Goal: Communication & Community: Ask a question

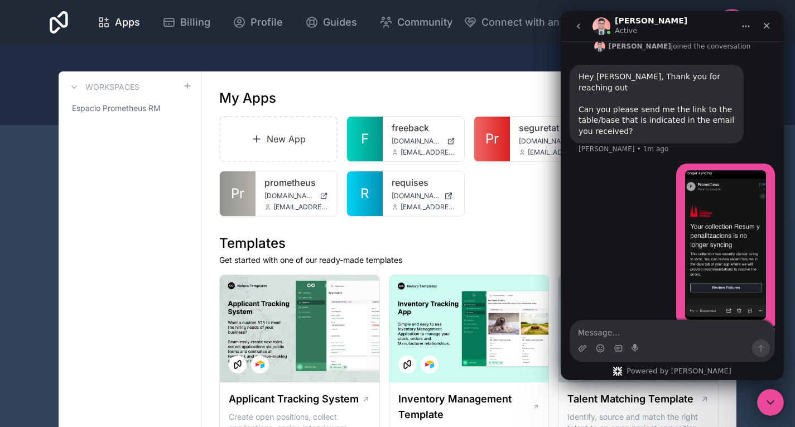
type textarea "[URL][DOMAIN_NAME]"
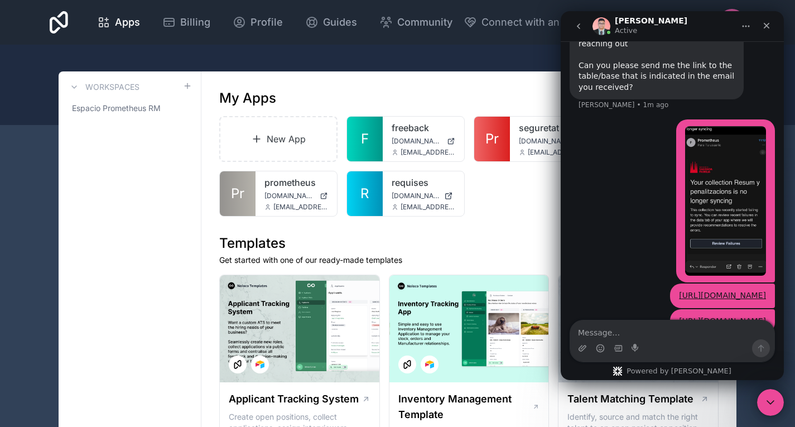
scroll to position [407, 0]
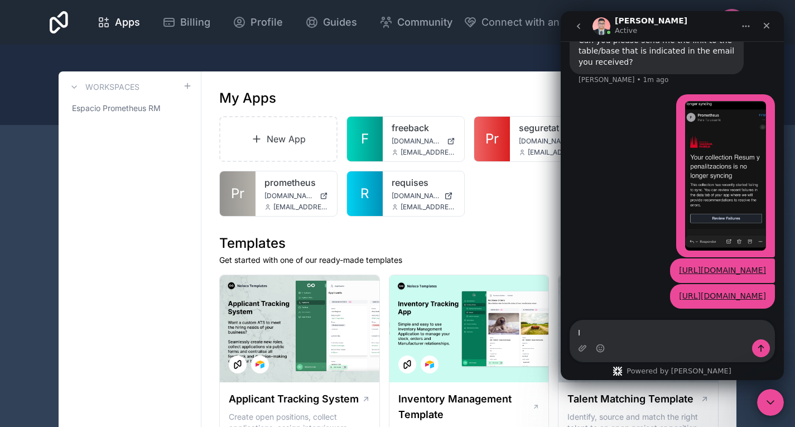
type textarea "I"
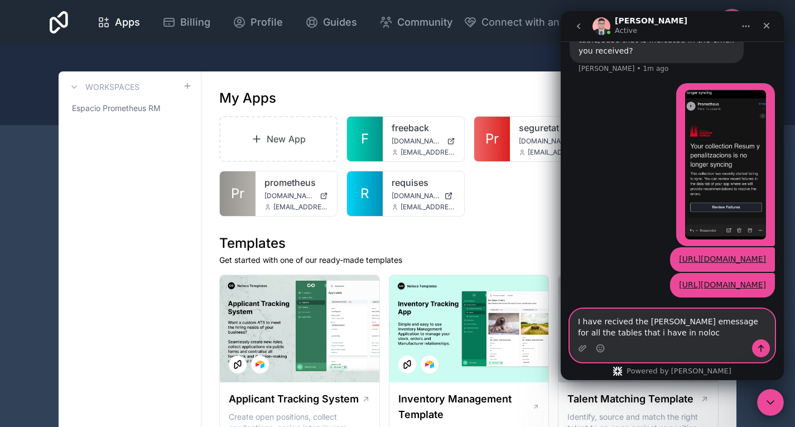
type textarea "I have recived the [PERSON_NAME] emessage for all the tables that i have in nol…"
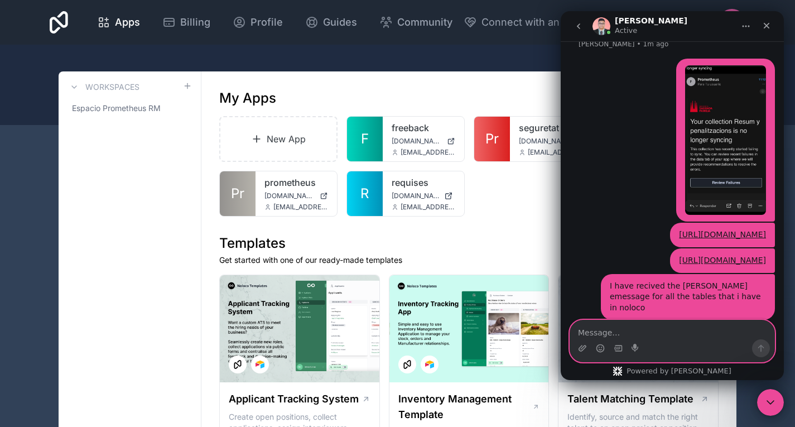
scroll to position [444, 0]
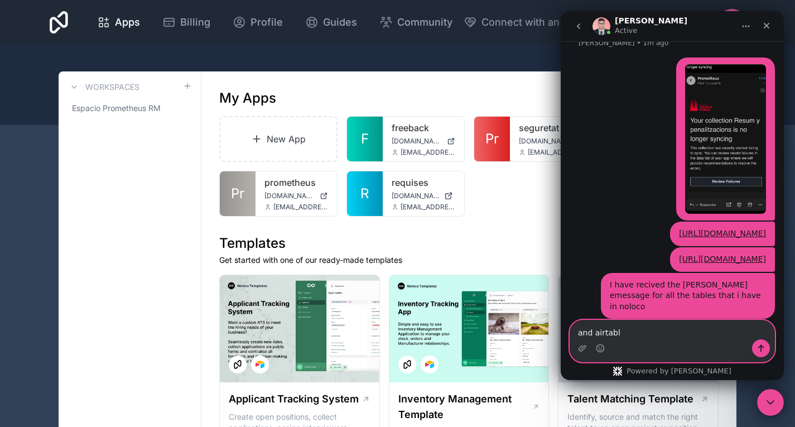
type textarea "and airtable"
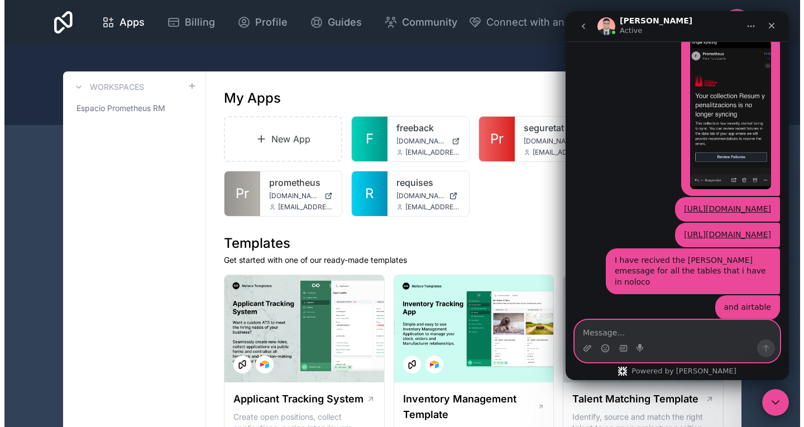
scroll to position [469, 0]
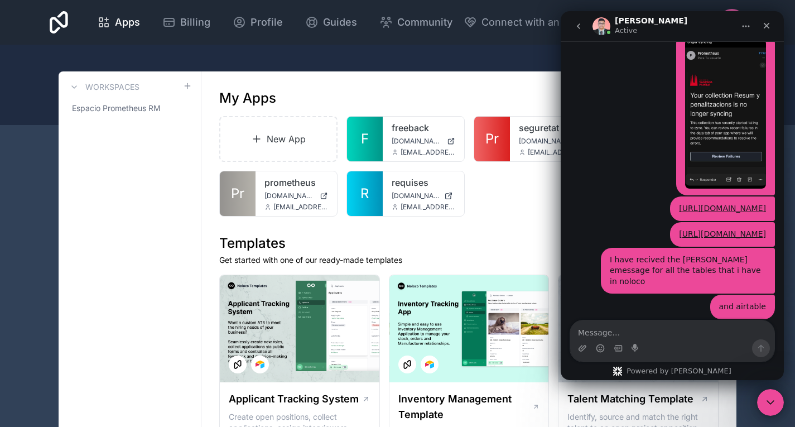
click at [56, 20] on icon at bounding box center [59, 22] width 18 height 22
click at [535, 134] on link "seguretat" at bounding box center [551, 127] width 64 height 13
